Goal: Information Seeking & Learning: Learn about a topic

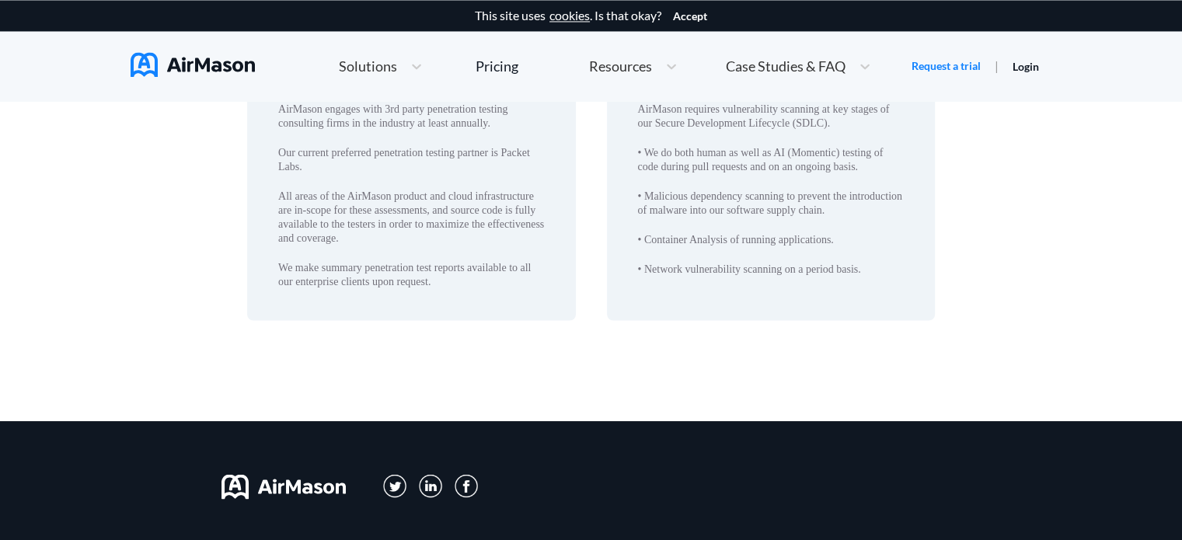
scroll to position [2564, 0]
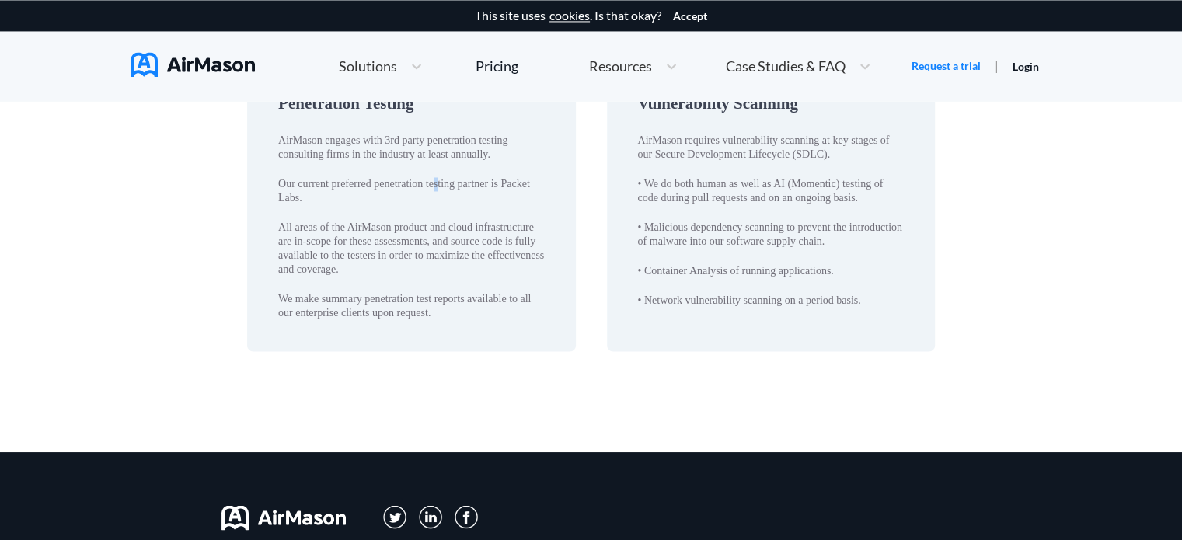
click at [435, 164] on div "AirMason engages with 3rd party penetration testing consulting firms in the ind…" at bounding box center [411, 227] width 266 height 186
click at [436, 164] on div "AirMason engages with 3rd party penetration testing consulting firms in the ind…" at bounding box center [411, 227] width 266 height 186
click at [442, 160] on div "AirMason engages with 3rd party penetration testing consulting firms in the ind…" at bounding box center [411, 148] width 266 height 28
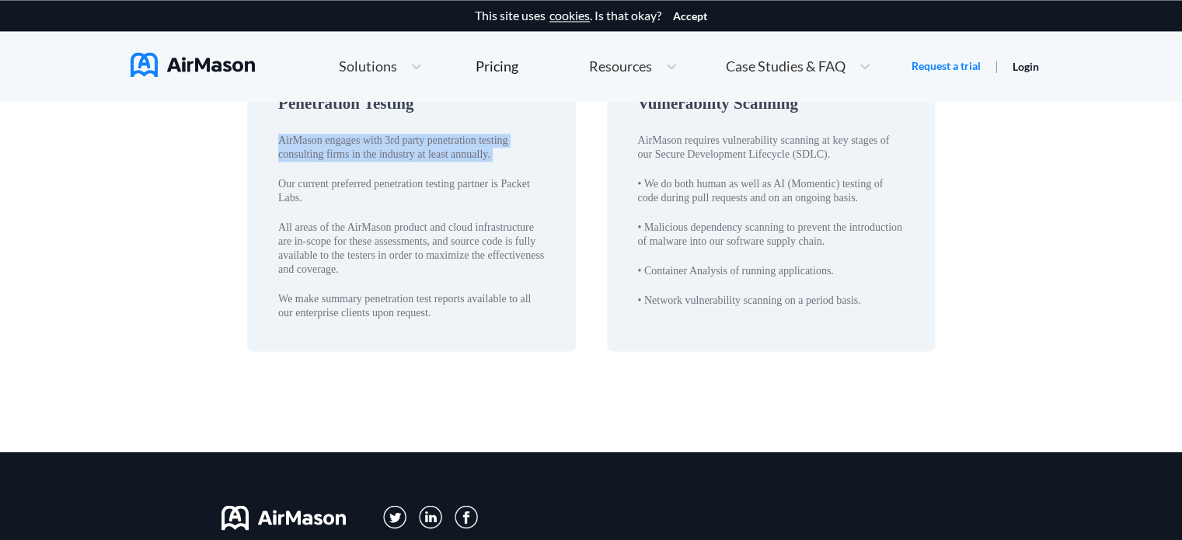
click at [442, 160] on div "AirMason engages with 3rd party penetration testing consulting firms in the ind…" at bounding box center [411, 148] width 266 height 28
